Goal: Task Accomplishment & Management: Manage account settings

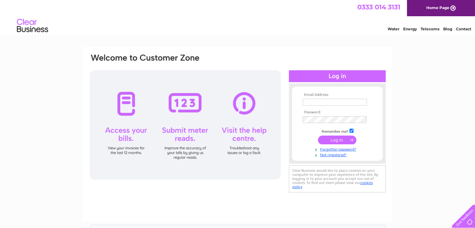
type input "christian@signcompanyaberdeen.co.uk"
click at [336, 142] on input "submit" at bounding box center [337, 139] width 38 height 9
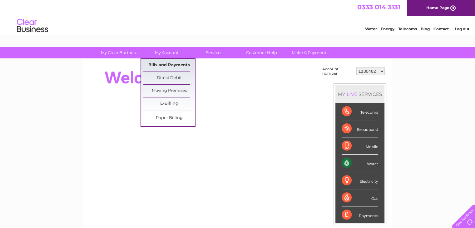
click at [168, 61] on link "Bills and Payments" at bounding box center [168, 65] width 51 height 12
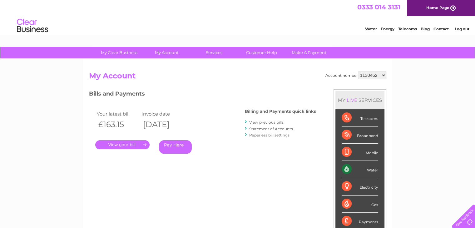
click at [140, 141] on link "." at bounding box center [122, 144] width 54 height 9
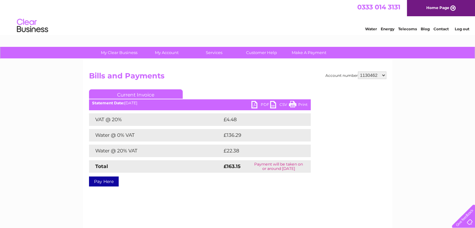
click at [253, 105] on link "PDF" at bounding box center [260, 105] width 19 height 9
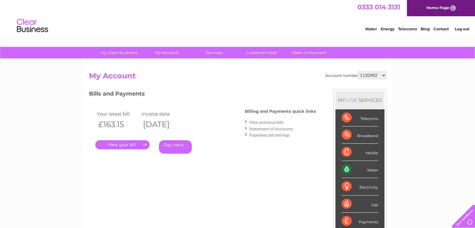
click at [262, 124] on li "View previous bills" at bounding box center [280, 122] width 71 height 6
click at [262, 122] on link "View previous bills" at bounding box center [266, 122] width 34 height 5
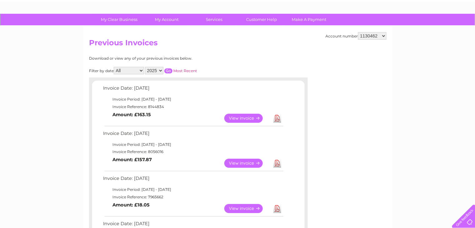
scroll to position [33, 0]
click at [238, 162] on link "View" at bounding box center [247, 162] width 46 height 9
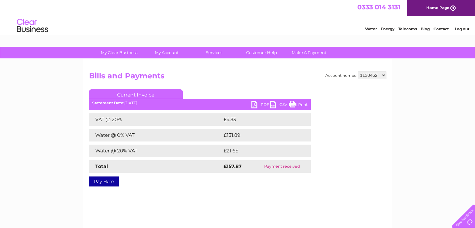
click at [254, 104] on link "PDF" at bounding box center [260, 105] width 19 height 9
